Goal: Information Seeking & Learning: Learn about a topic

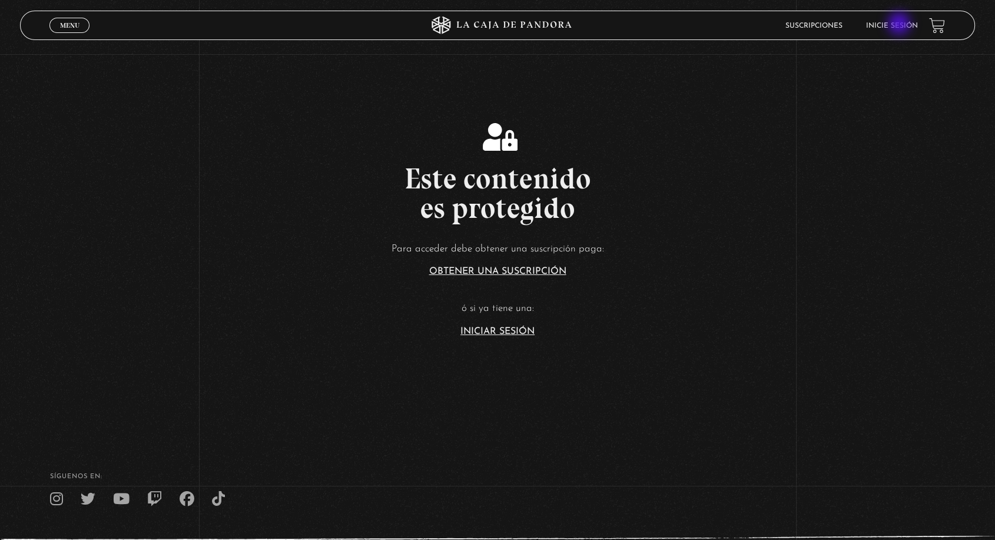
click at [900, 25] on link "Inicie sesión" at bounding box center [892, 25] width 52 height 7
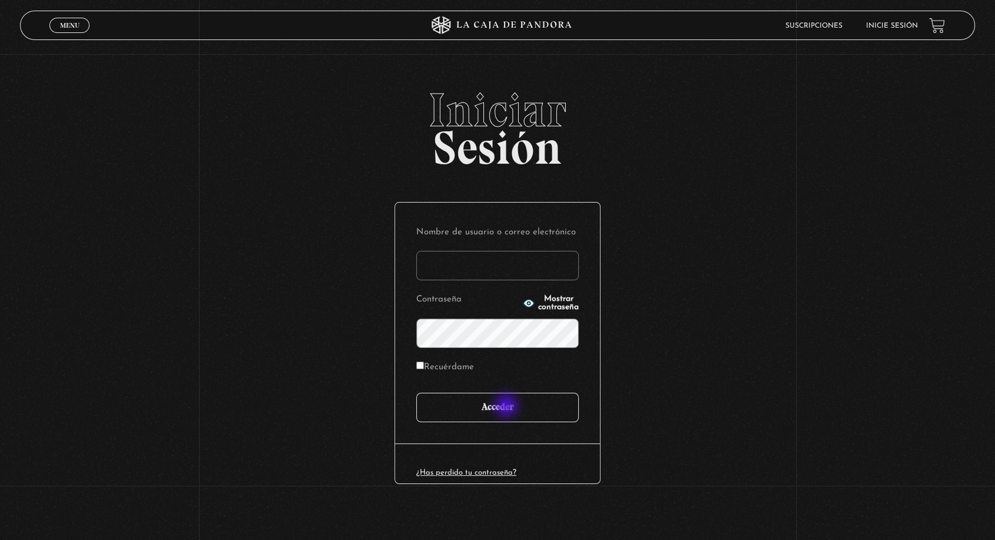
type input "angie.fallas@shaancr.com"
click at [508, 407] on input "Acceder" at bounding box center [497, 407] width 163 height 29
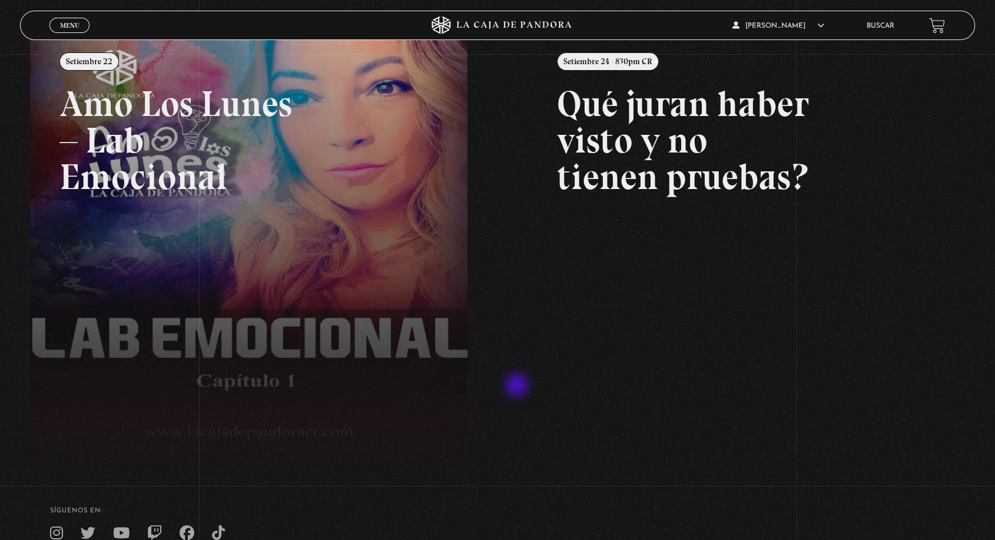
scroll to position [140, 0]
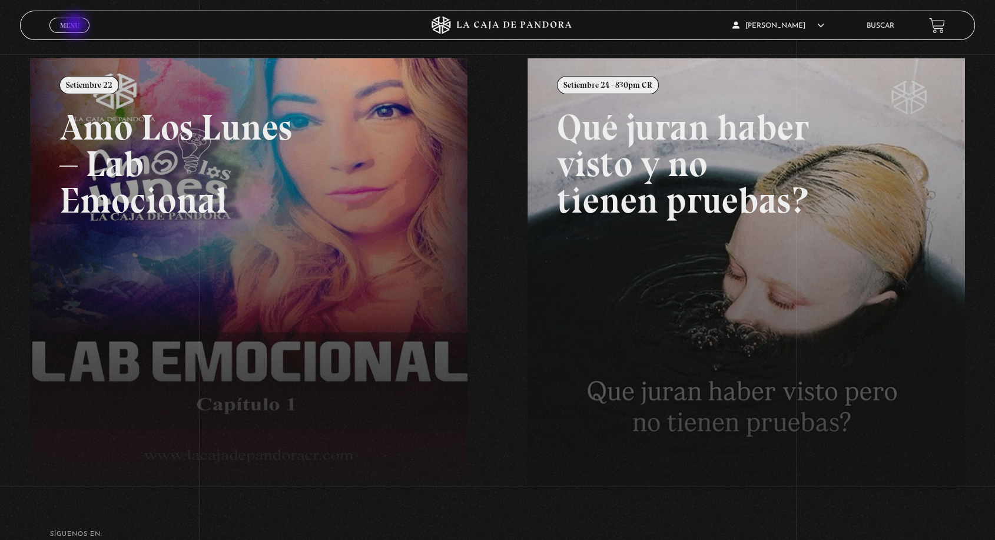
click at [76, 26] on span "Menu" at bounding box center [69, 25] width 19 height 7
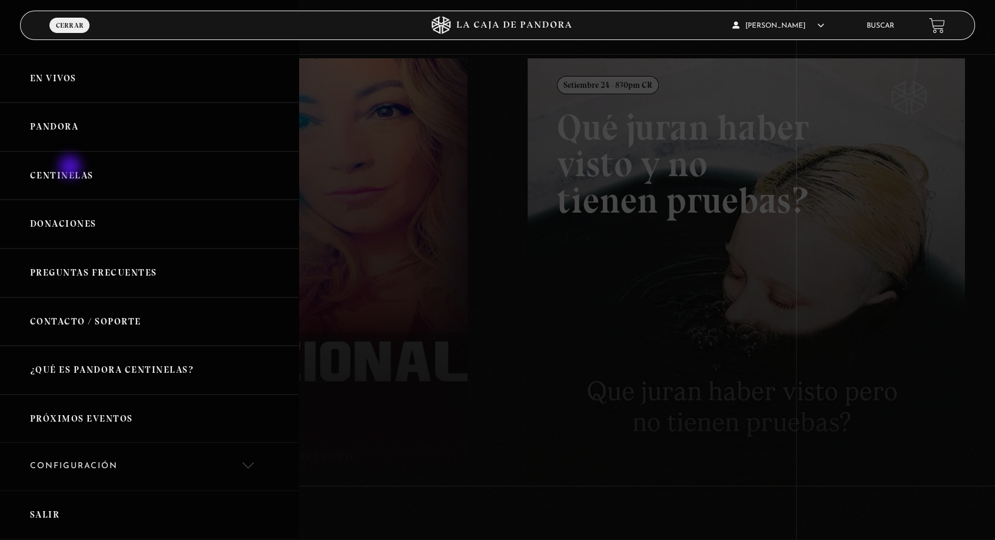
click at [71, 168] on link "Centinelas" at bounding box center [149, 175] width 299 height 49
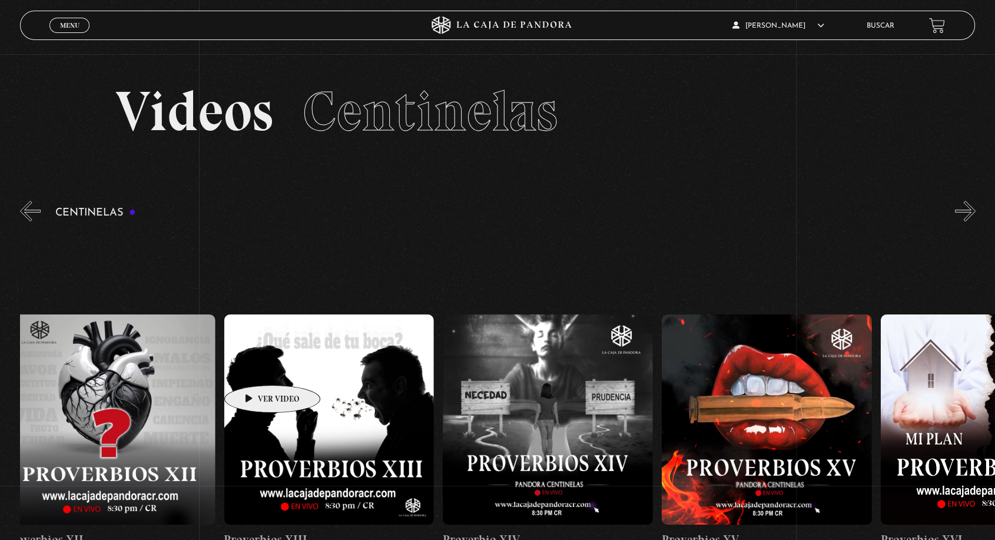
drag, startPoint x: 845, startPoint y: 376, endPoint x: 230, endPoint y: 365, distance: 615.5
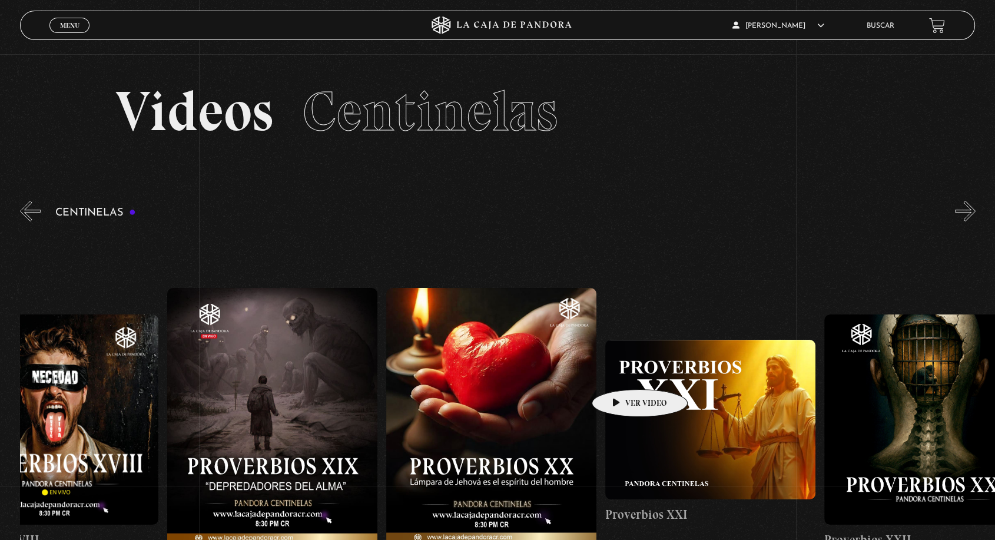
scroll to position [0, 4528]
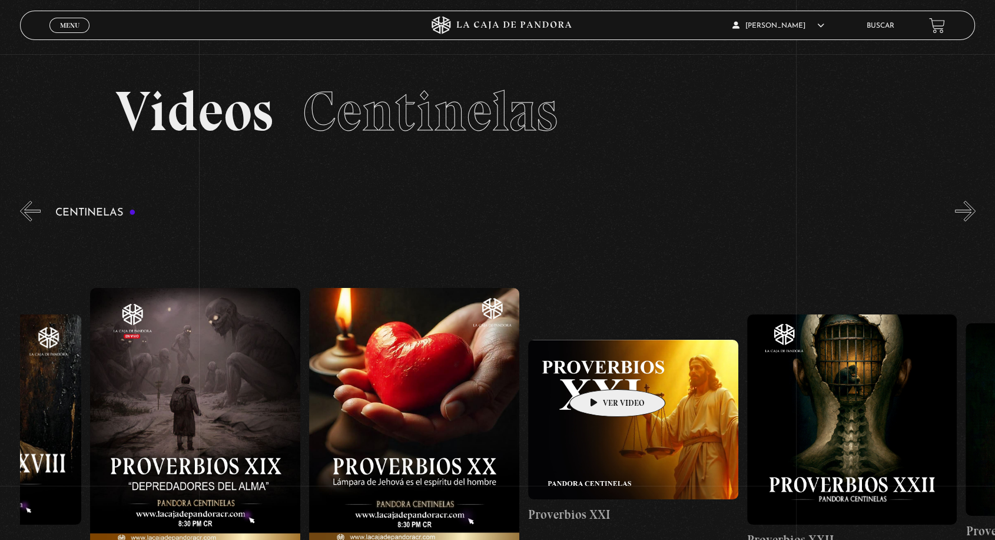
drag, startPoint x: 887, startPoint y: 373, endPoint x: 599, endPoint y: 372, distance: 288.6
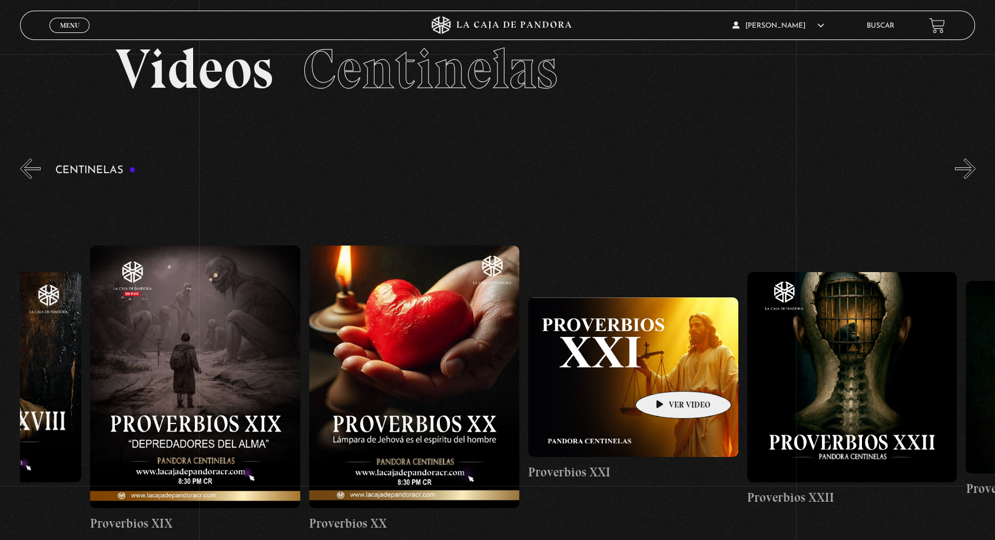
scroll to position [65, 0]
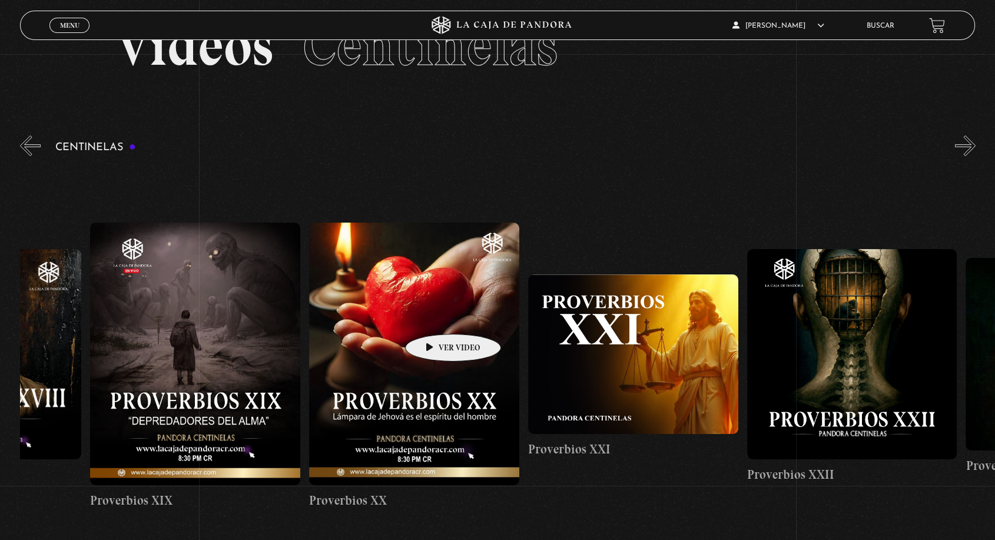
click at [435, 316] on figure at bounding box center [414, 354] width 210 height 263
click at [441, 332] on figure at bounding box center [414, 354] width 210 height 263
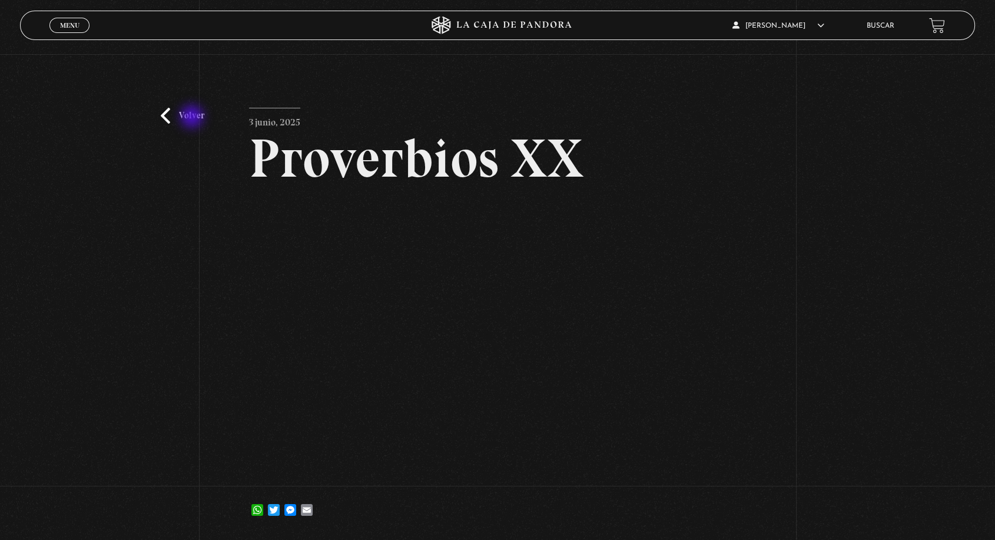
click at [193, 117] on link "Volver" at bounding box center [183, 116] width 44 height 16
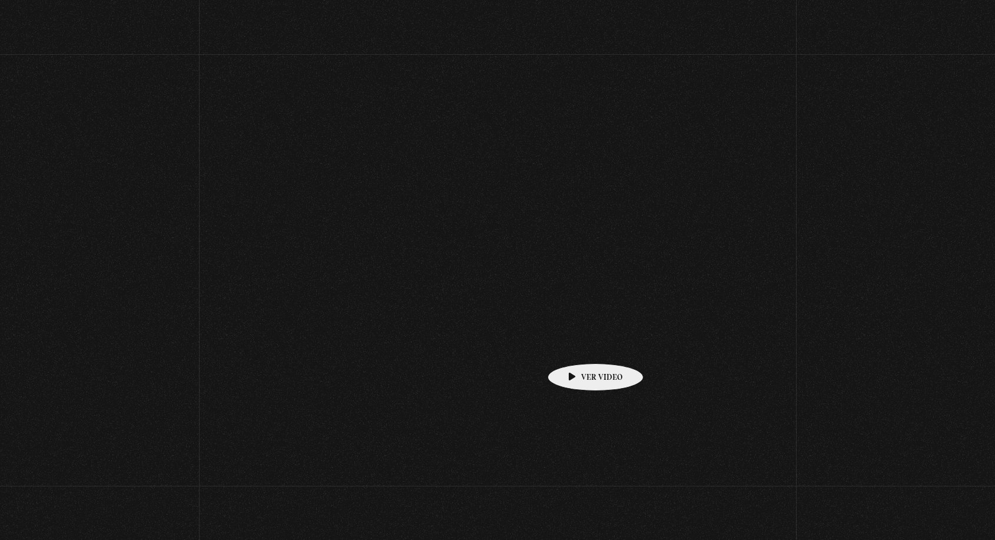
scroll to position [65, 0]
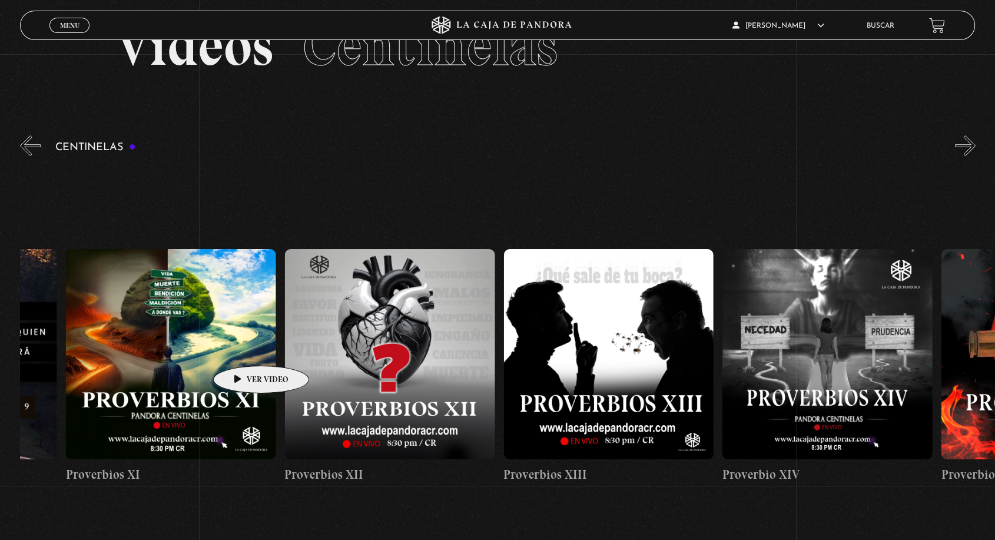
drag, startPoint x: 839, startPoint y: 343, endPoint x: 211, endPoint y: 349, distance: 627.2
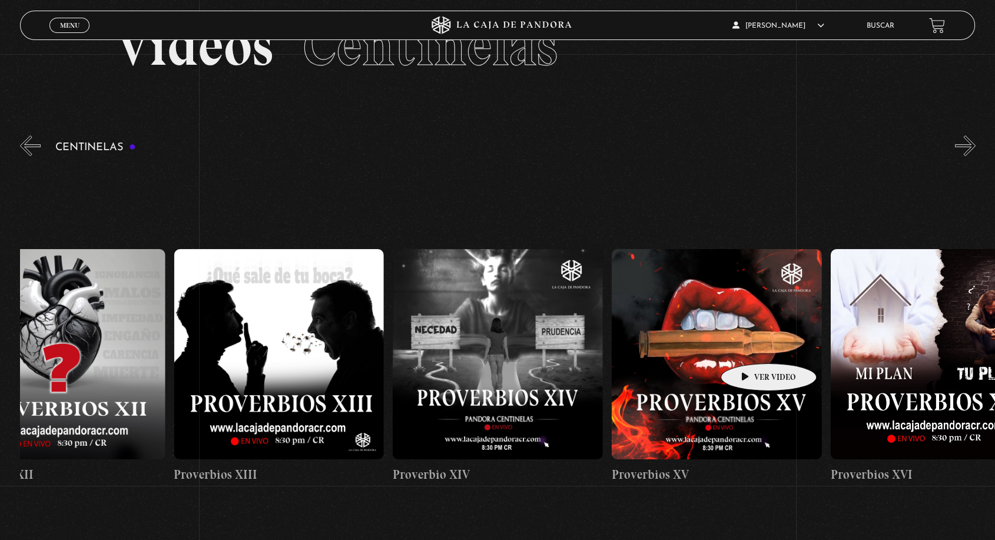
drag, startPoint x: 751, startPoint y: 345, endPoint x: 242, endPoint y: 347, distance: 508.8
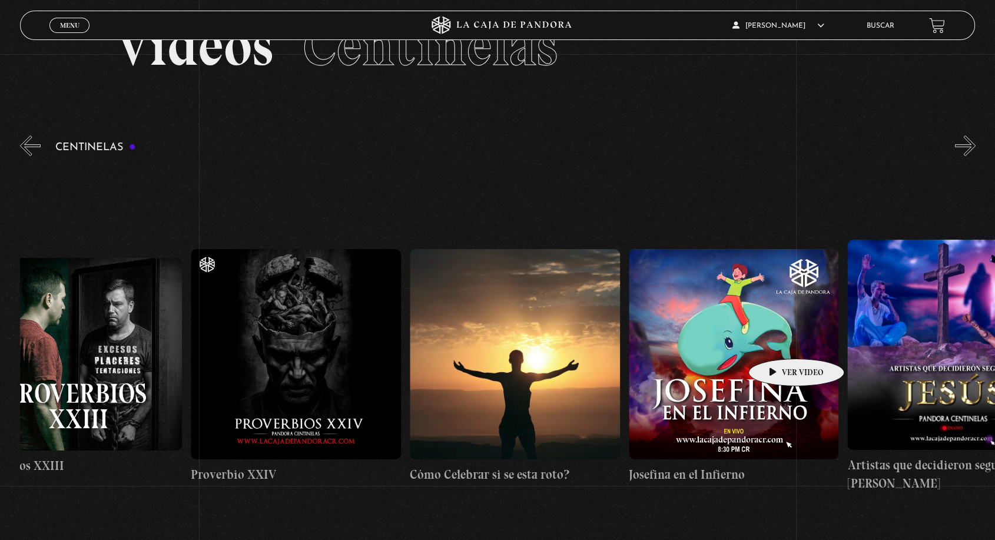
drag, startPoint x: 742, startPoint y: 343, endPoint x: 791, endPoint y: 340, distance: 48.9
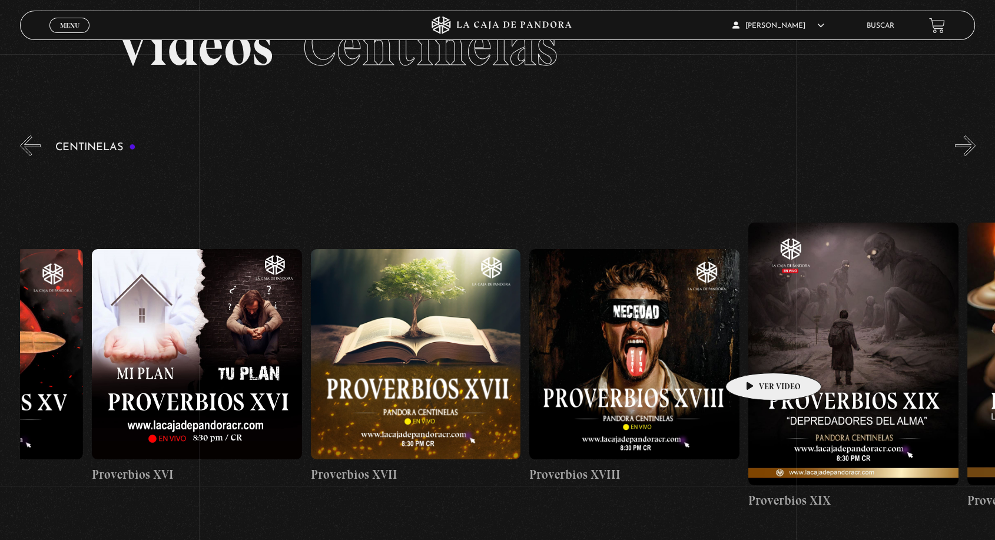
drag, startPoint x: 435, startPoint y: 354, endPoint x: 755, endPoint y: 355, distance: 319.8
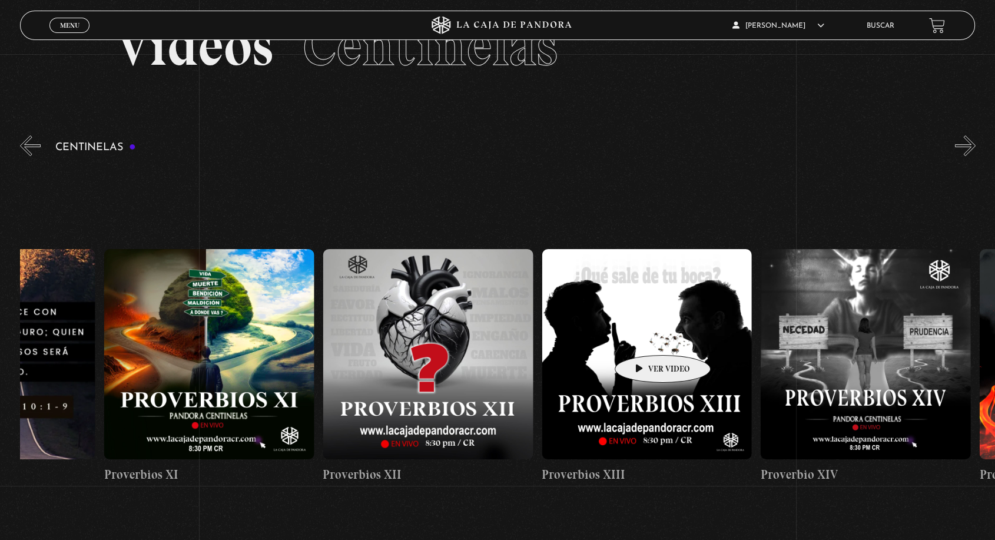
scroll to position [0, 2700]
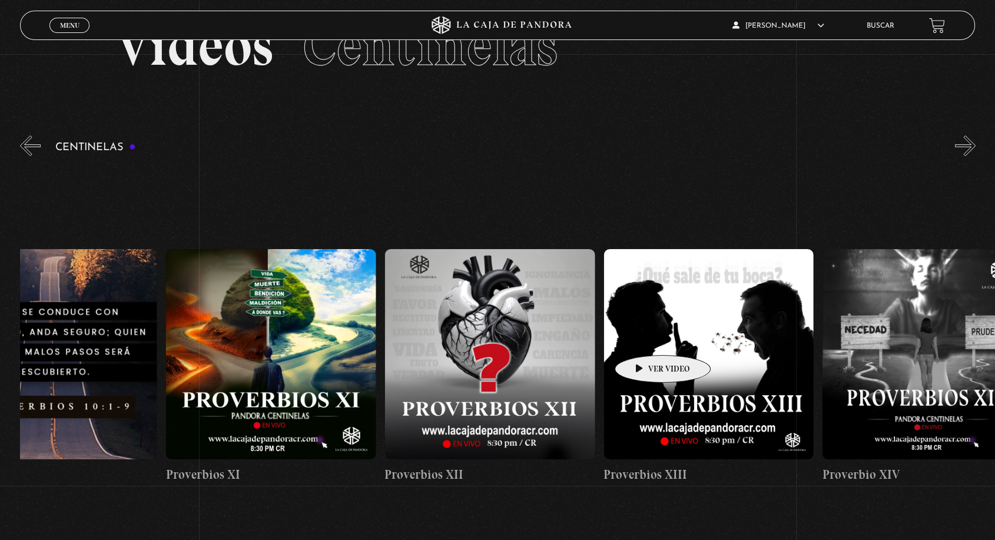
drag, startPoint x: 410, startPoint y: 339, endPoint x: 644, endPoint y: 337, distance: 233.8
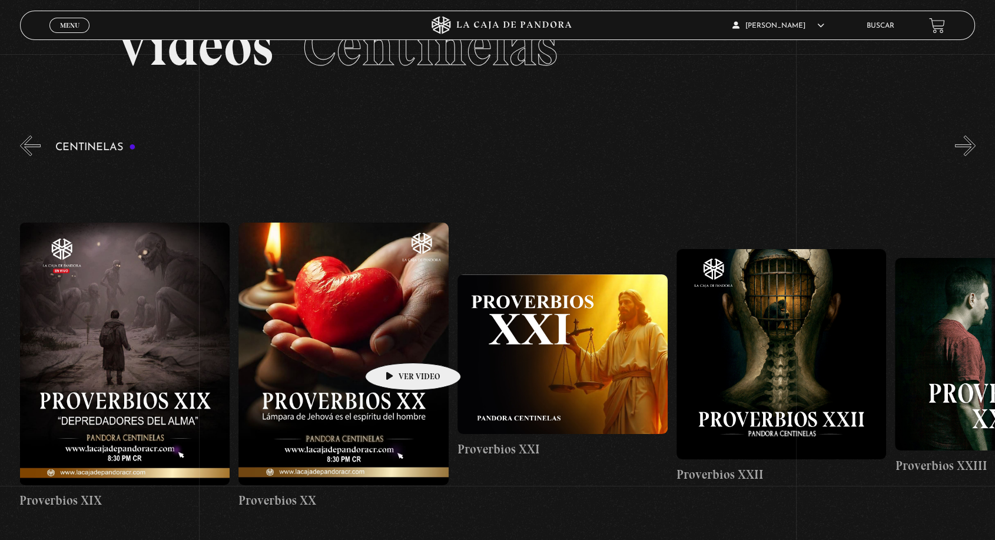
drag, startPoint x: 690, startPoint y: 345, endPoint x: 310, endPoint y: 345, distance: 380.4
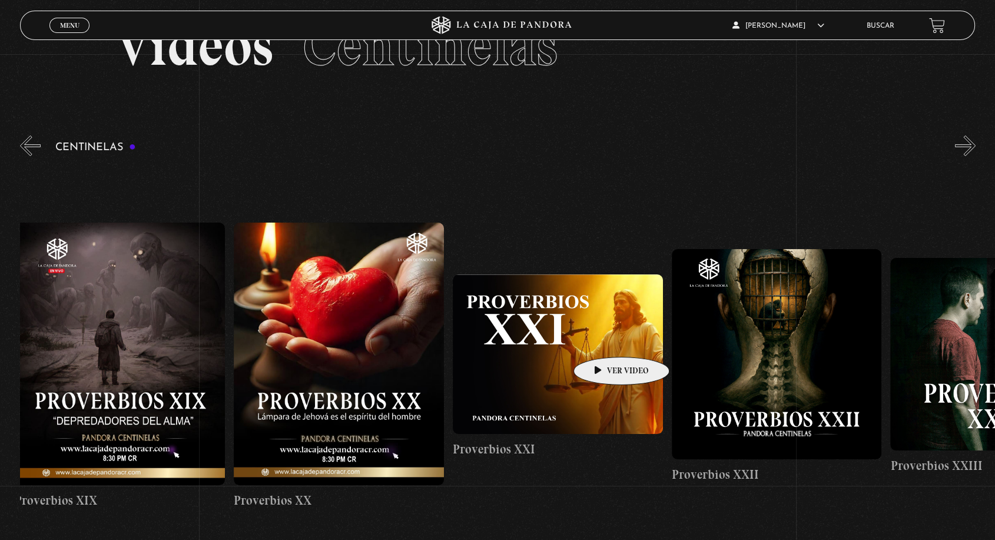
click at [603, 339] on figure at bounding box center [558, 354] width 210 height 160
